Goal: Task Accomplishment & Management: Use online tool/utility

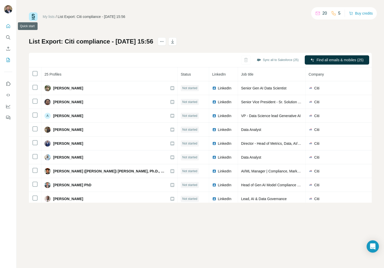
click at [8, 25] on icon "Quick start" at bounding box center [8, 26] width 5 height 5
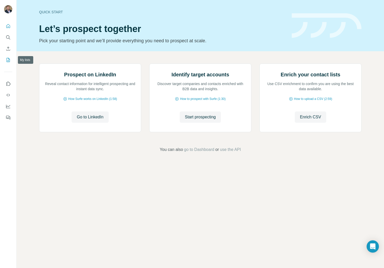
click at [7, 62] on icon "My lists" at bounding box center [8, 59] width 5 height 5
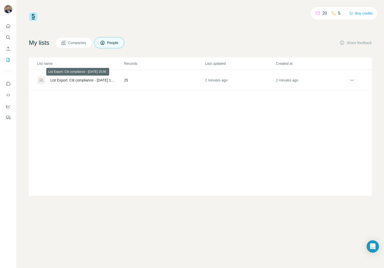
click at [82, 79] on div "List Export: Citi compliance - 15/08/2025 15:56" at bounding box center [82, 80] width 65 height 5
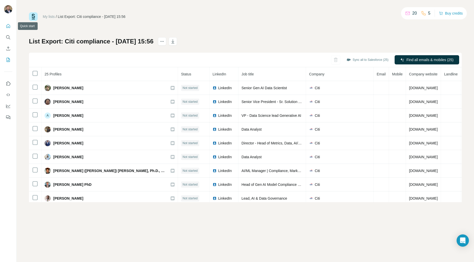
click at [6, 27] on icon "Quick start" at bounding box center [8, 26] width 5 height 5
click at [10, 26] on icon "Quick start" at bounding box center [8, 26] width 4 height 4
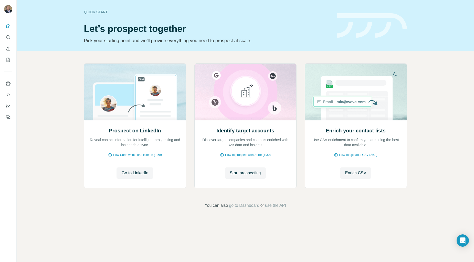
drag, startPoint x: 331, startPoint y: 29, endPoint x: 321, endPoint y: 29, distance: 10.0
click at [330, 29] on header "Quick start Let’s prospect together Pick your starting point and we’ll provide …" at bounding box center [245, 25] width 323 height 37
click at [12, 51] on button "Enrich CSV" at bounding box center [8, 48] width 8 height 9
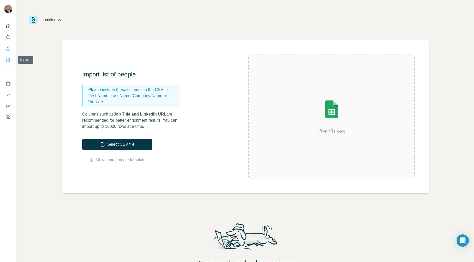
click at [7, 62] on icon "My lists" at bounding box center [8, 59] width 5 height 5
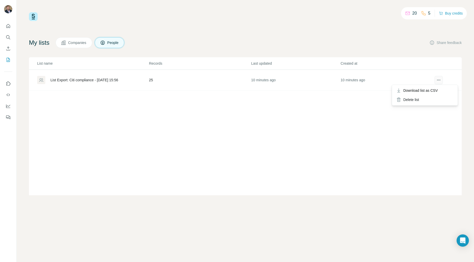
click at [384, 79] on icon "actions" at bounding box center [438, 80] width 5 height 5
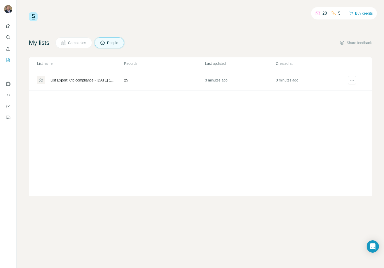
click at [79, 43] on span "Companies" at bounding box center [77, 42] width 19 height 5
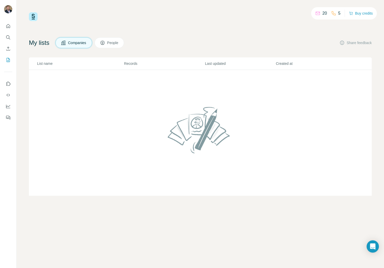
click at [116, 42] on span "People" at bounding box center [113, 42] width 12 height 5
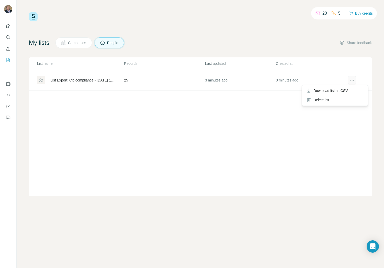
click at [351, 78] on icon "actions" at bounding box center [352, 80] width 5 height 5
click at [90, 80] on div "List Export: Citi compliance - 15/08/2025 15:56" at bounding box center [82, 80] width 65 height 5
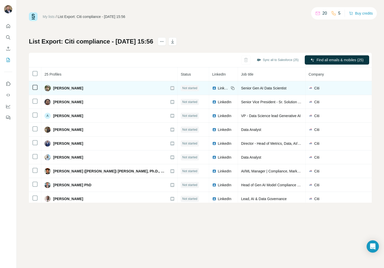
click at [218, 88] on span "LinkedIn" at bounding box center [223, 87] width 11 height 5
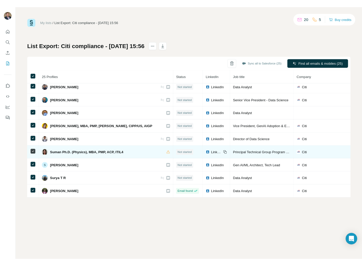
scroll to position [227, 0]
